Goal: Task Accomplishment & Management: Manage account settings

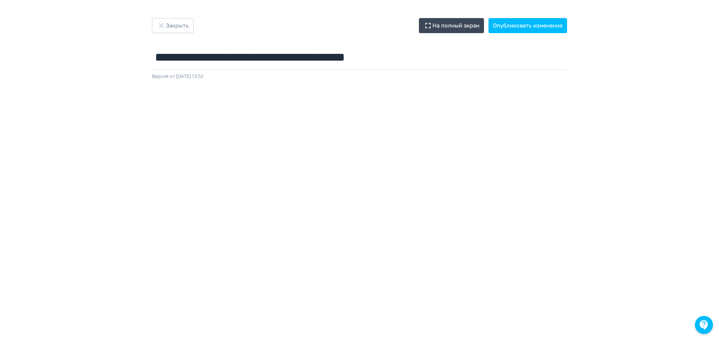
scroll to position [75, 0]
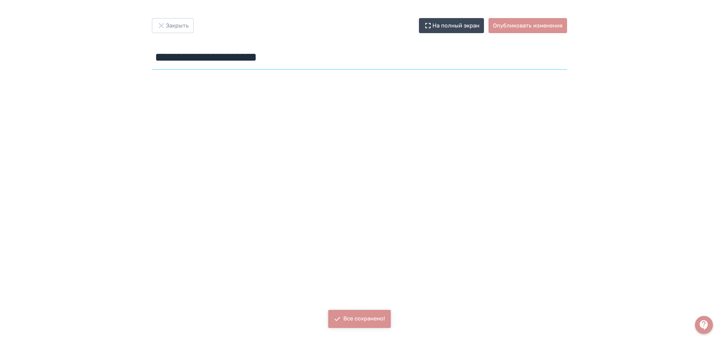
click at [208, 56] on input "**********" at bounding box center [359, 57] width 415 height 24
click at [519, 24] on button "Опубликовать изменения" at bounding box center [527, 25] width 79 height 15
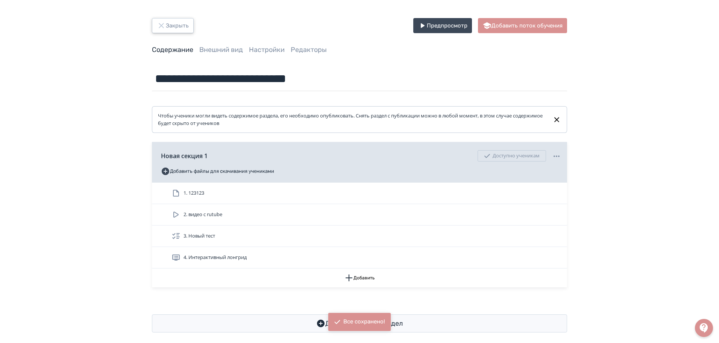
click at [181, 25] on button "Закрыть" at bounding box center [173, 25] width 42 height 15
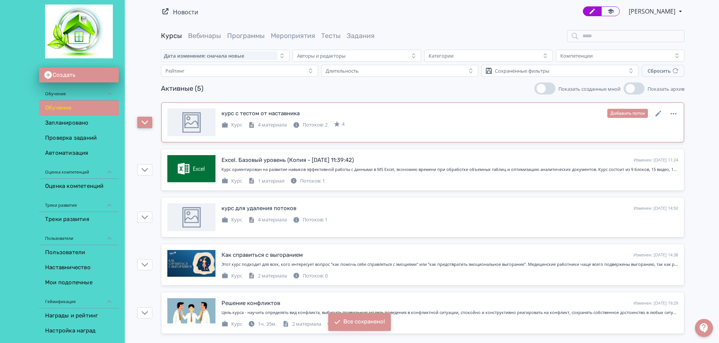
click at [146, 123] on icon "button" at bounding box center [145, 122] width 6 height 4
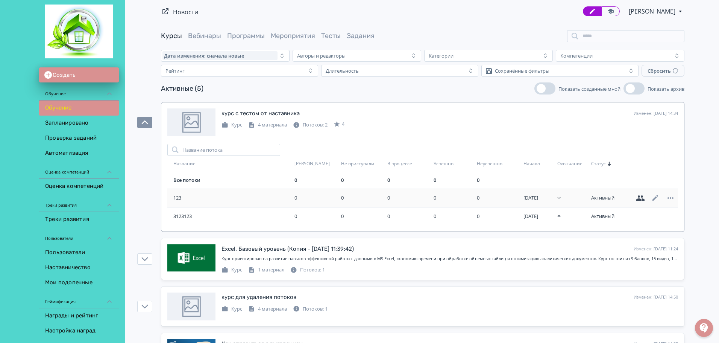
click at [641, 198] on icon at bounding box center [640, 197] width 9 height 9
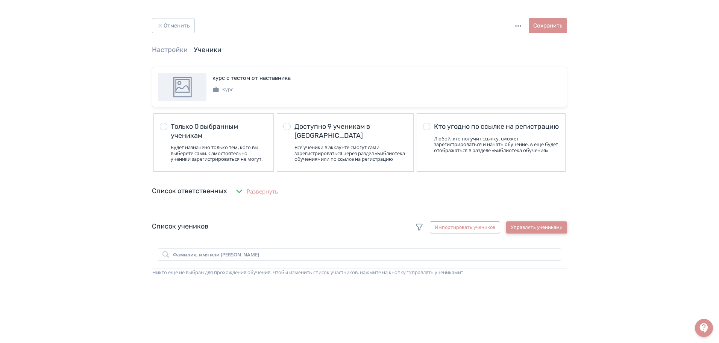
click at [540, 227] on button "Управлять учениками" at bounding box center [536, 227] width 61 height 12
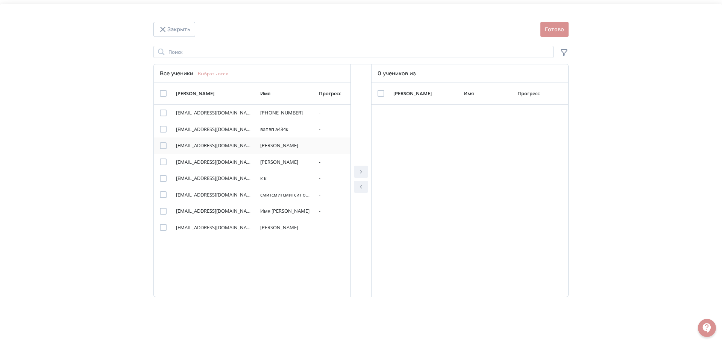
click at [166, 146] on div "Modal" at bounding box center [163, 145] width 7 height 7
click at [363, 168] on icon "Modal" at bounding box center [360, 171] width 9 height 9
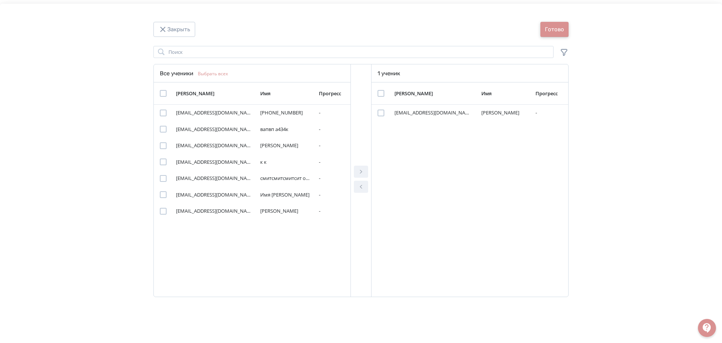
click at [561, 24] on button "Готово" at bounding box center [554, 29] width 28 height 15
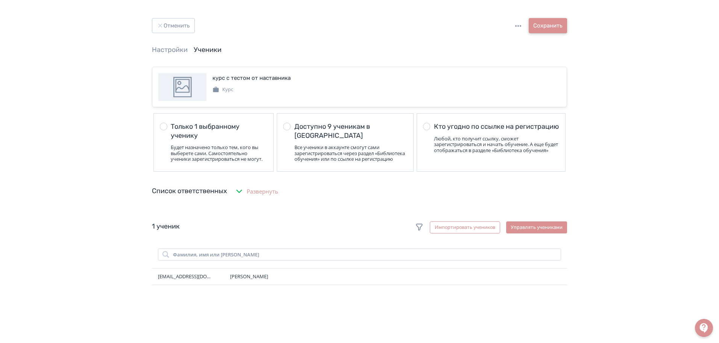
click at [560, 24] on button "Сохранить" at bounding box center [548, 25] width 38 height 15
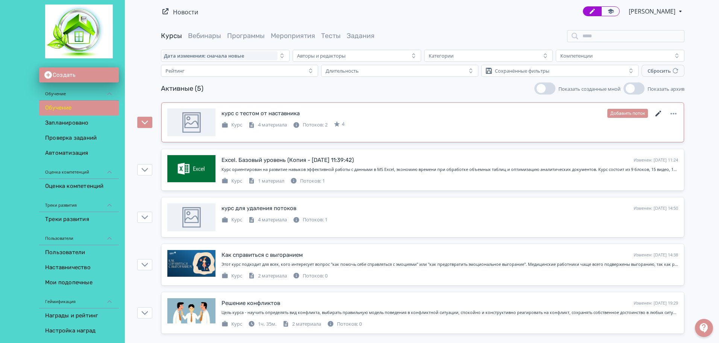
click at [658, 109] on icon at bounding box center [658, 113] width 9 height 9
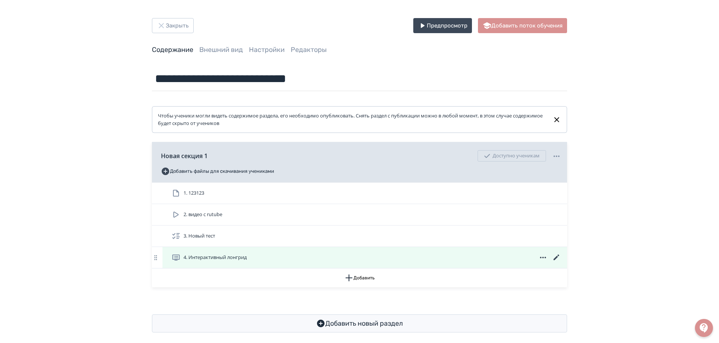
click at [556, 256] on icon at bounding box center [556, 257] width 6 height 6
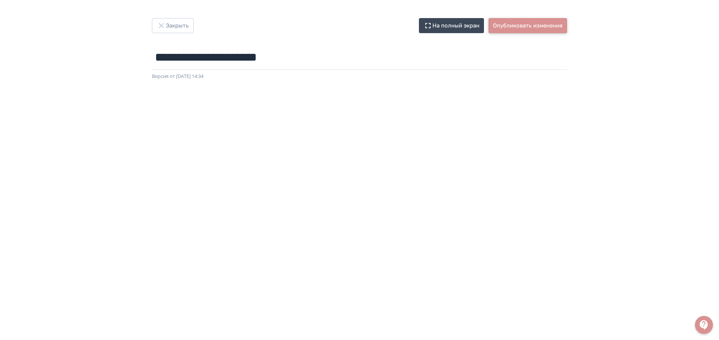
click at [543, 29] on button "Опубликовать изменения" at bounding box center [527, 25] width 79 height 15
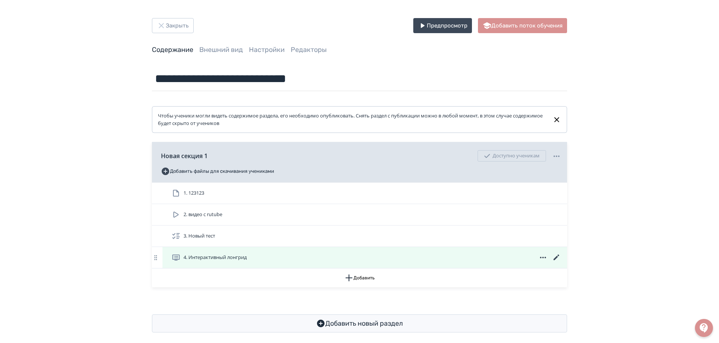
click at [557, 253] on icon at bounding box center [556, 257] width 9 height 9
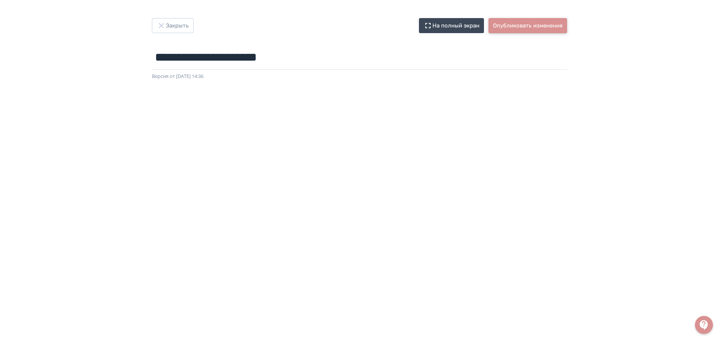
click at [526, 20] on button "Опубликовать изменения" at bounding box center [527, 25] width 79 height 15
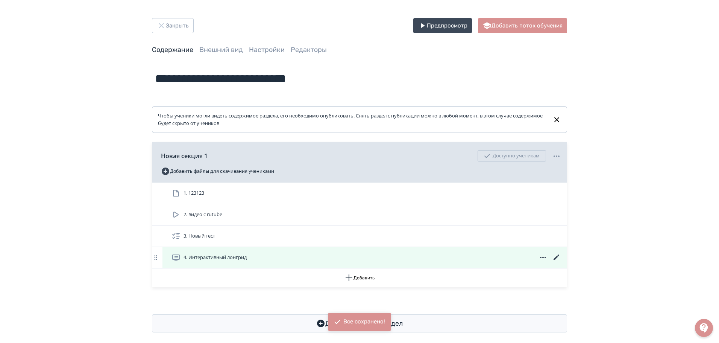
click at [557, 254] on icon at bounding box center [556, 257] width 9 height 9
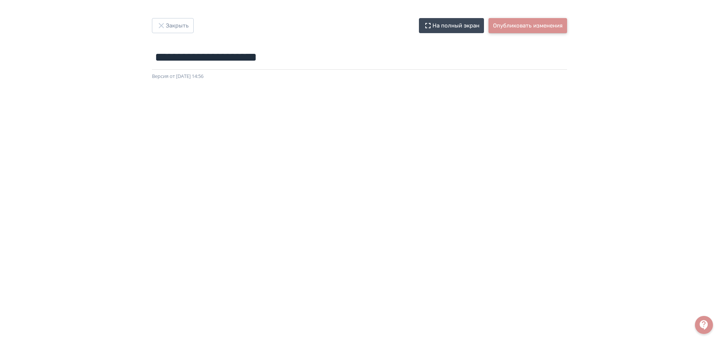
click at [508, 21] on button "Опубликовать изменения" at bounding box center [527, 25] width 79 height 15
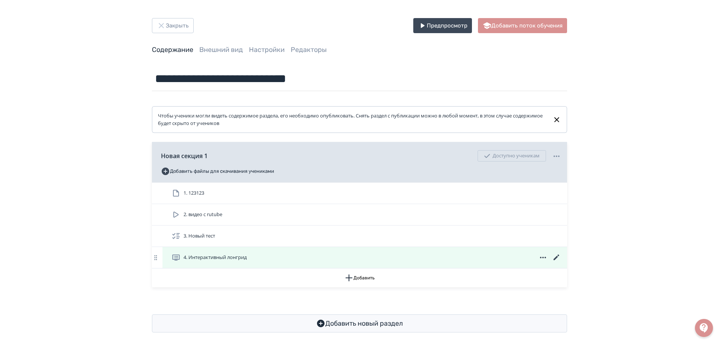
click at [556, 254] on icon at bounding box center [556, 257] width 9 height 9
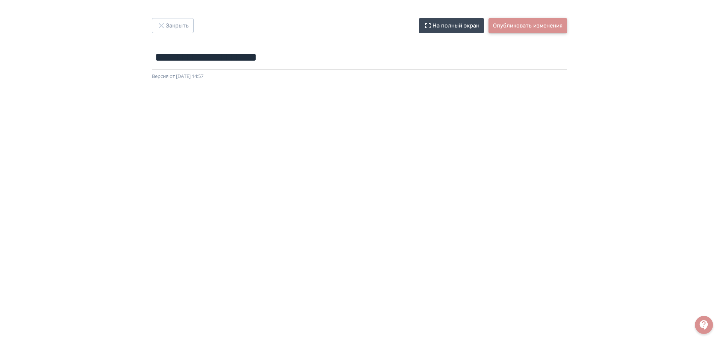
click at [544, 24] on button "Опубликовать изменения" at bounding box center [527, 25] width 79 height 15
